Goal: Task Accomplishment & Management: Complete application form

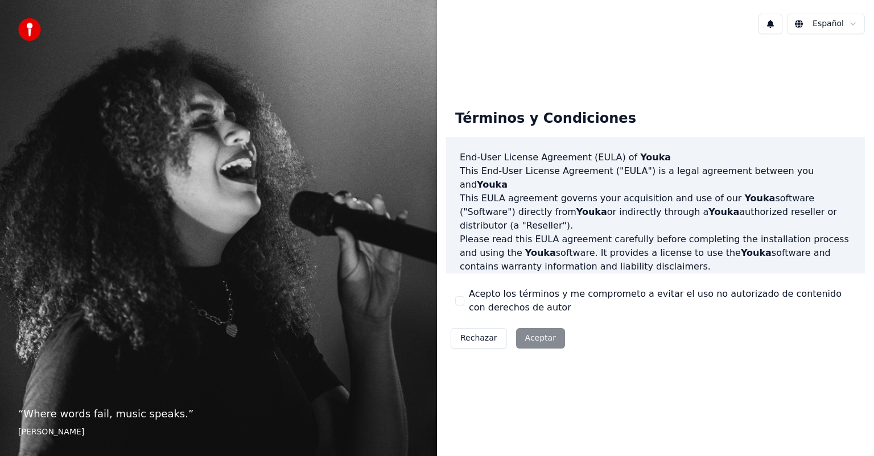
click at [523, 339] on div "Rechazar Aceptar" at bounding box center [507, 339] width 123 height 30
click at [543, 341] on div "Rechazar Aceptar" at bounding box center [507, 339] width 123 height 30
click at [537, 336] on div "Rechazar Aceptar" at bounding box center [507, 339] width 123 height 30
click at [462, 307] on div "Acepto los términos y me comprometo a evitar el uso no autorizado de contenido …" at bounding box center [655, 300] width 401 height 27
click at [460, 303] on button "Acepto los términos y me comprometo a evitar el uso no autorizado de contenido …" at bounding box center [459, 300] width 9 height 9
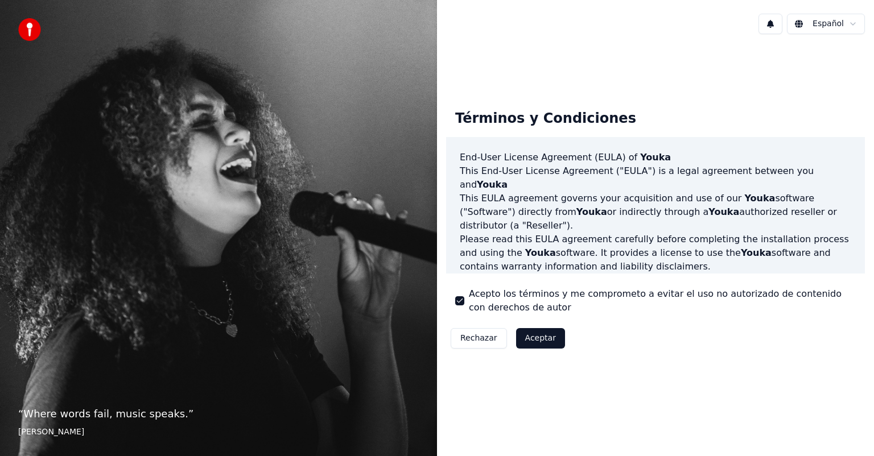
click at [516, 332] on button "Aceptar" at bounding box center [540, 338] width 49 height 20
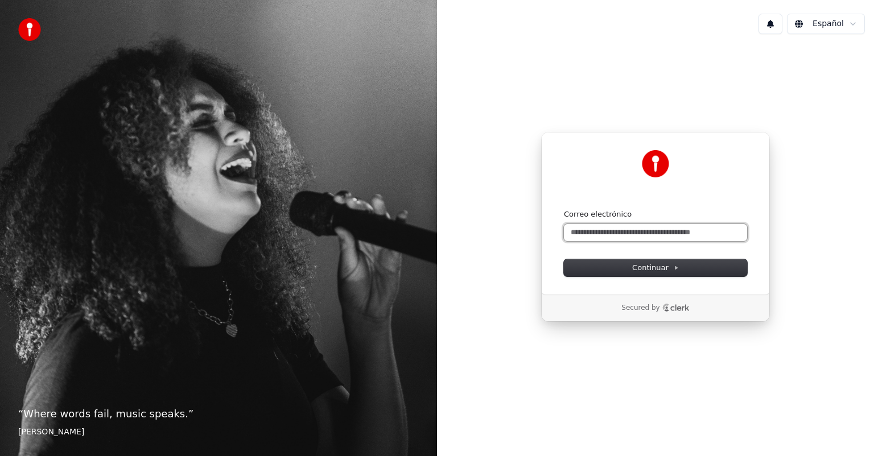
click at [609, 231] on input "Correo electrónico" at bounding box center [655, 232] width 183 height 17
click at [649, 265] on span "Continuar" at bounding box center [655, 268] width 47 height 10
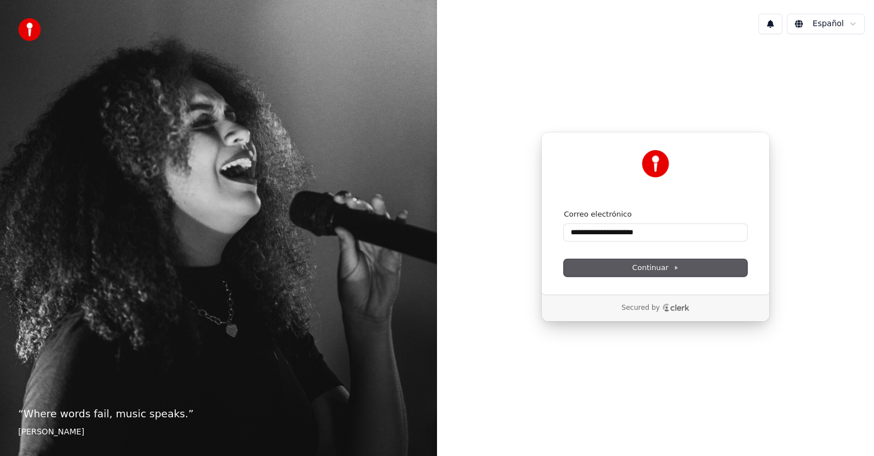
type input "**********"
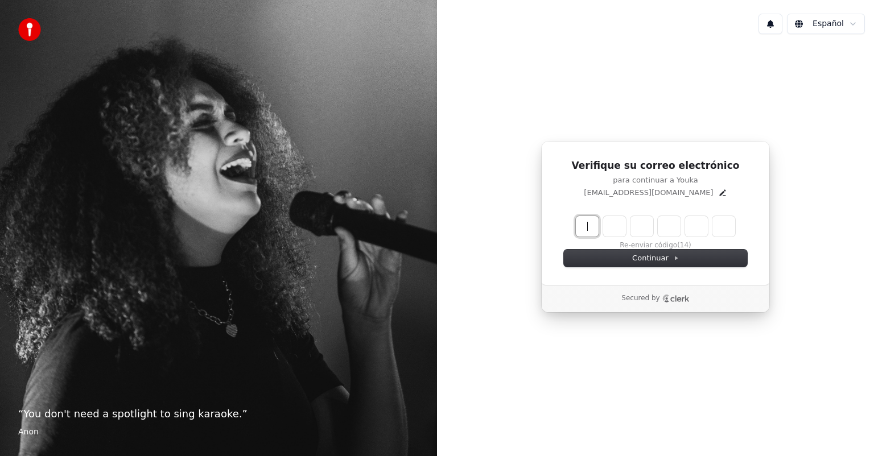
click at [588, 230] on input "Enter verification code" at bounding box center [667, 226] width 182 height 20
type input "******"
